Goal: Task Accomplishment & Management: Use online tool/utility

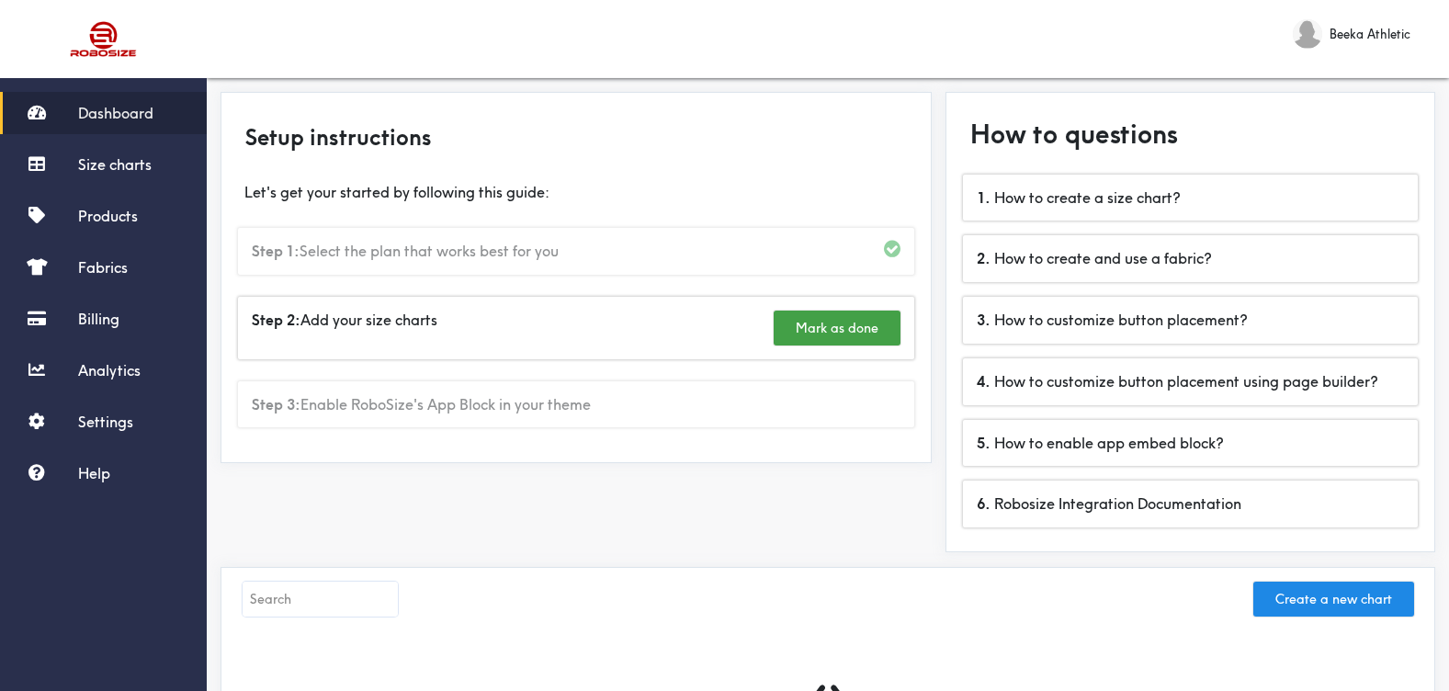
click at [505, 250] on div "Step 1: Select the plan that works best for you" at bounding box center [576, 251] width 676 height 47
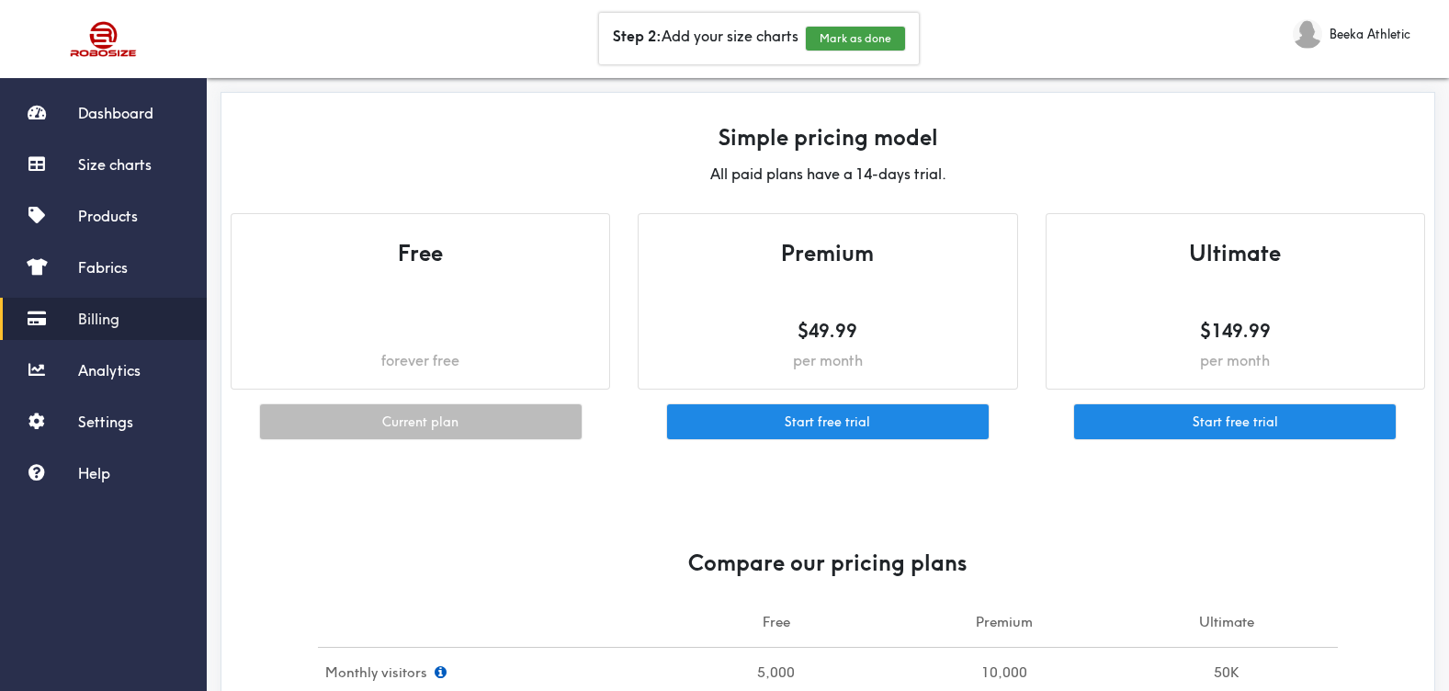
click at [469, 325] on h5 at bounding box center [420, 331] width 341 height 26
click at [863, 30] on button "Mark as done" at bounding box center [855, 39] width 99 height 24
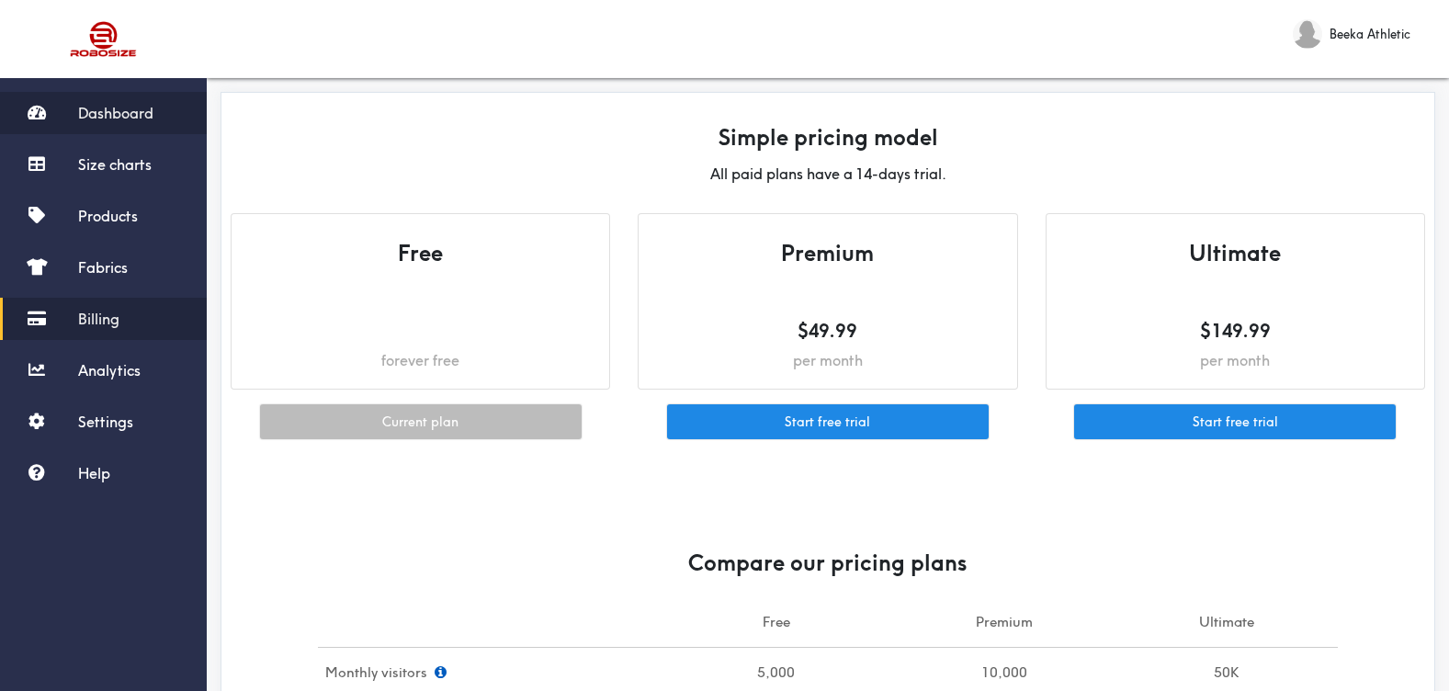
click at [144, 118] on span "Dashboard" at bounding box center [115, 113] width 75 height 18
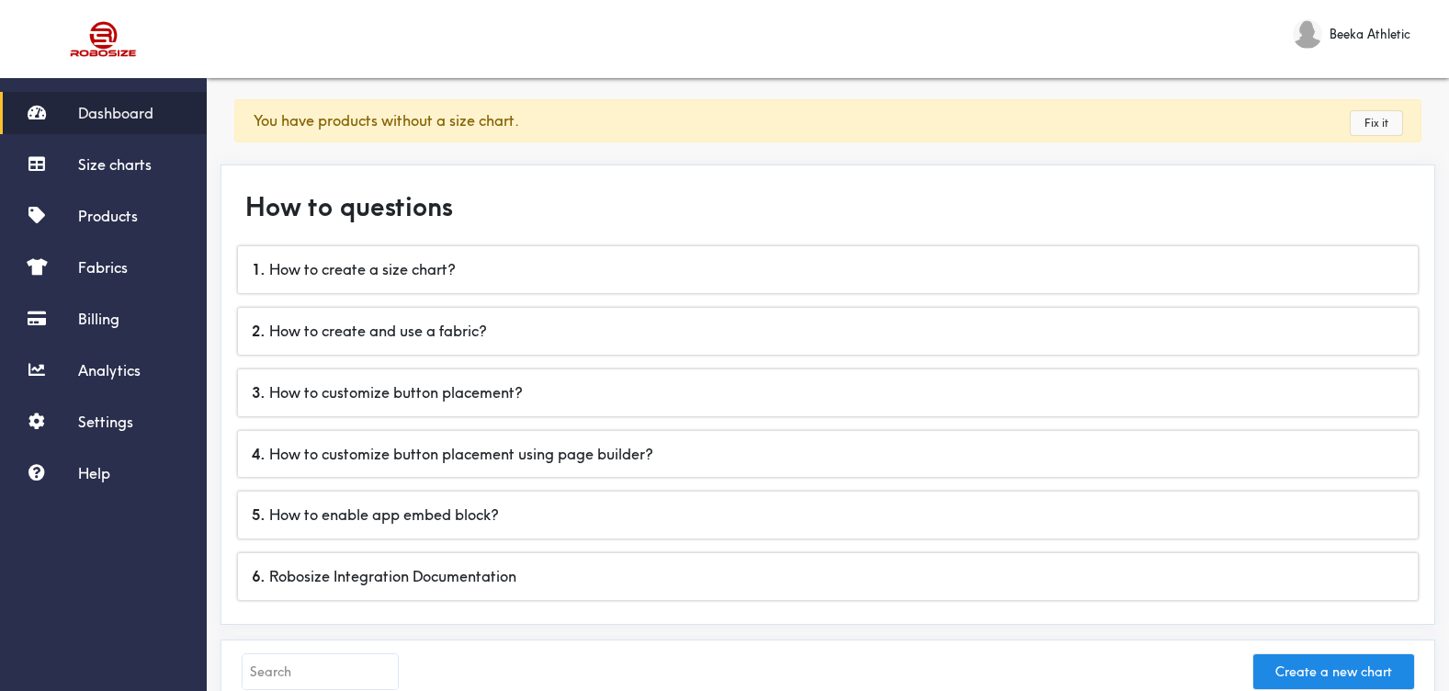
click at [1370, 119] on link "Fix it" at bounding box center [1375, 123] width 51 height 24
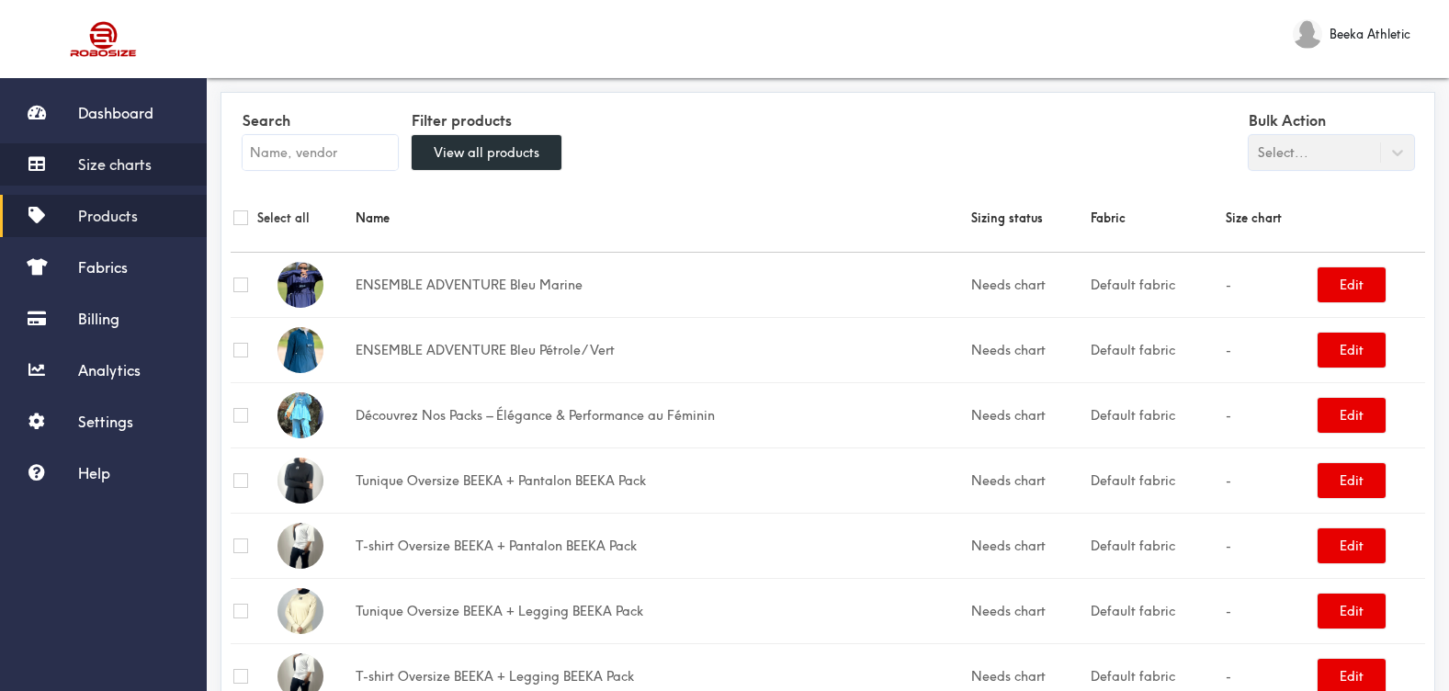
click at [114, 164] on span "Size charts" at bounding box center [114, 164] width 73 height 18
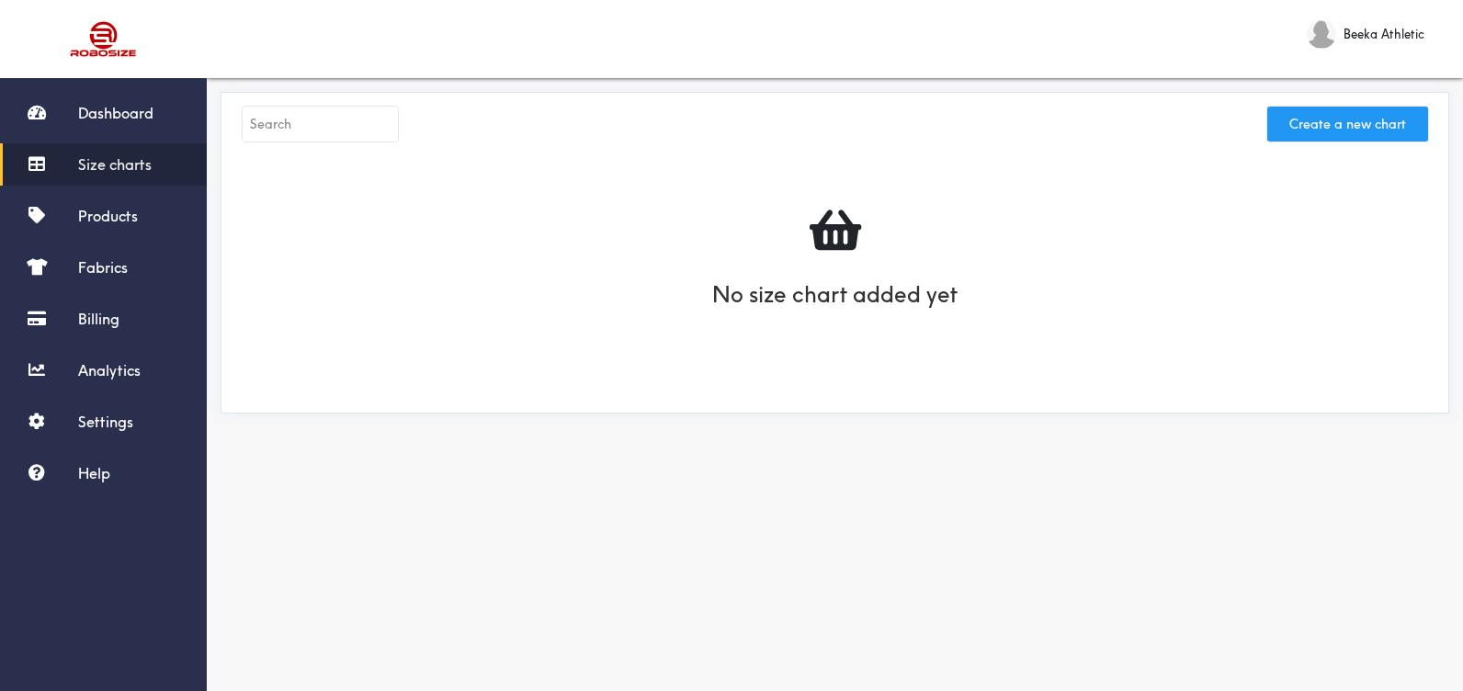
click at [1339, 138] on button "Create a new chart" at bounding box center [1347, 124] width 161 height 35
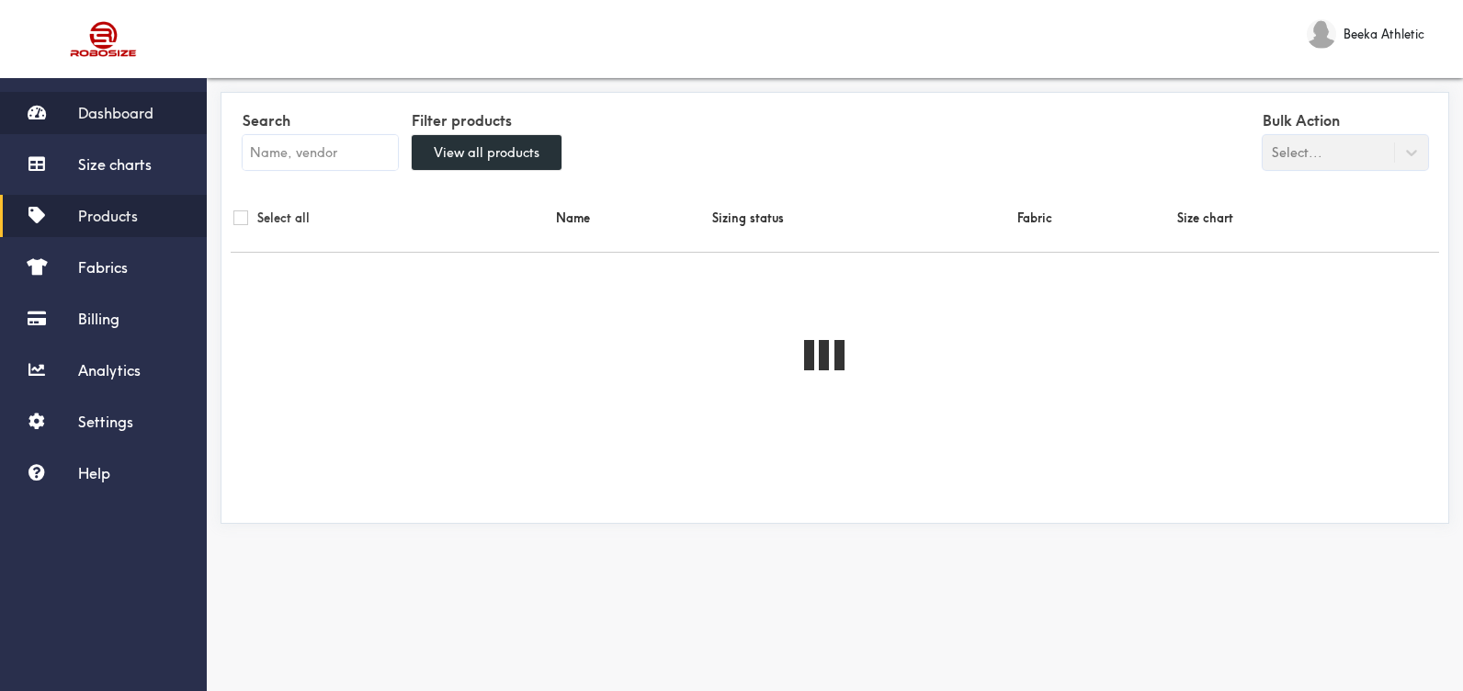
click at [88, 92] on link "Dashboard" at bounding box center [103, 113] width 207 height 42
